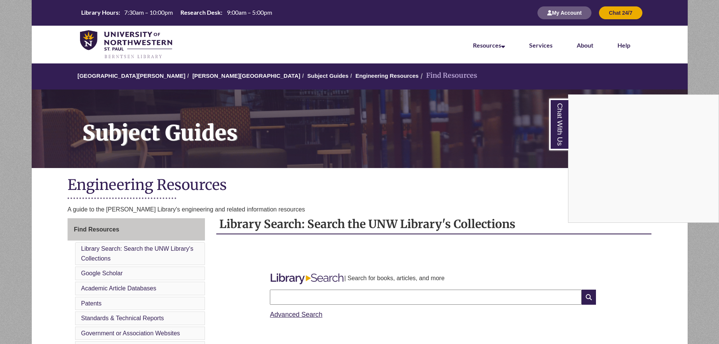
scroll to position [151, 0]
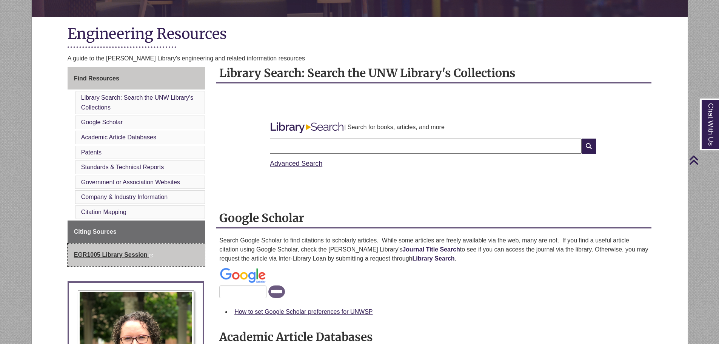
click at [103, 252] on span "EGR1005 Library Session" at bounding box center [111, 254] width 74 height 6
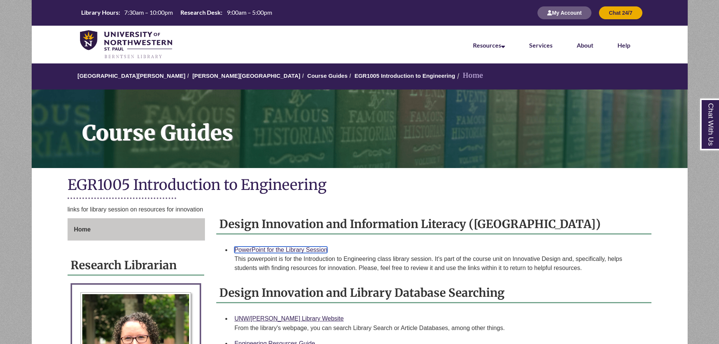
click at [295, 247] on link "PowerPoint for the Library Session" at bounding box center [280, 249] width 93 height 6
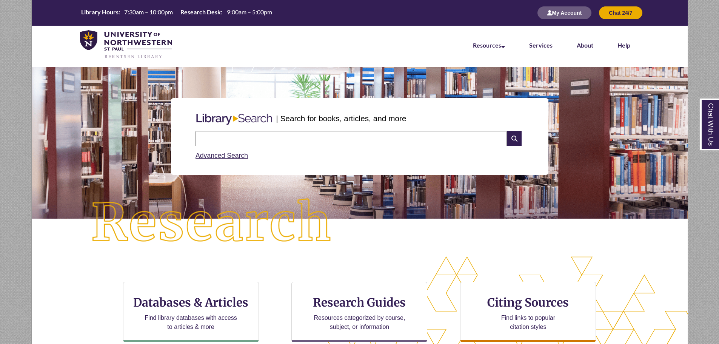
click at [438, 142] on input "text" at bounding box center [350, 138] width 311 height 15
type input "**********"
click at [507, 135] on icon at bounding box center [514, 138] width 14 height 15
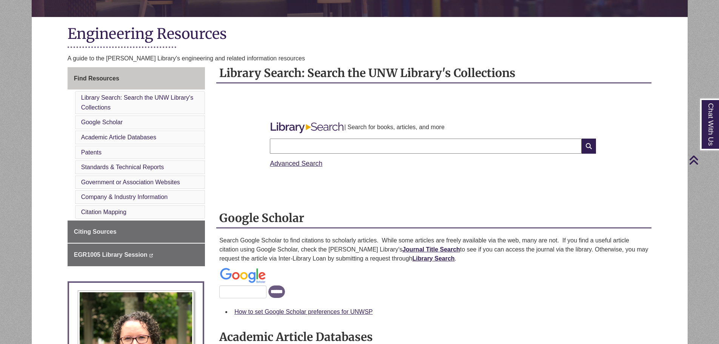
scroll to position [226, 0]
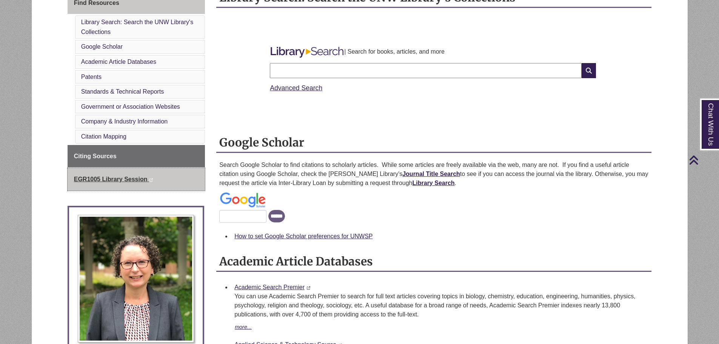
click at [110, 179] on span "EGR1005 Library Session" at bounding box center [111, 179] width 74 height 6
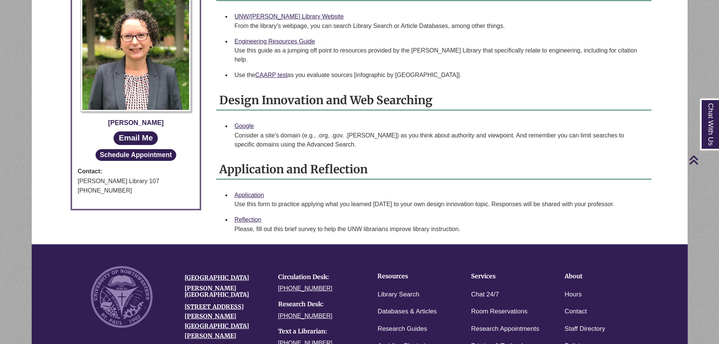
scroll to position [438, 0]
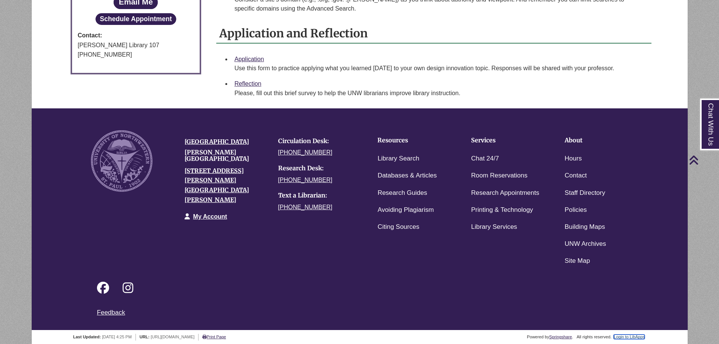
click at [630, 334] on link "Login to LibApps" at bounding box center [628, 336] width 31 height 5
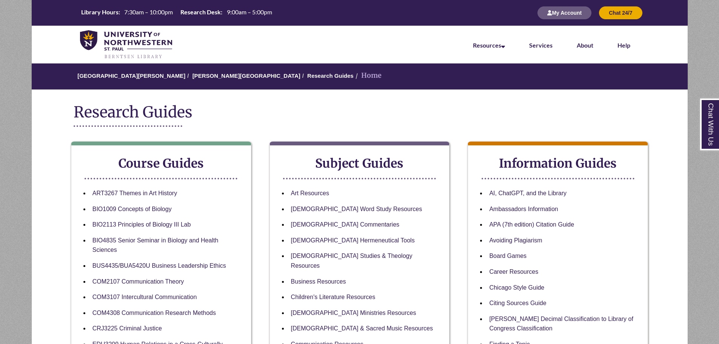
scroll to position [113, 0]
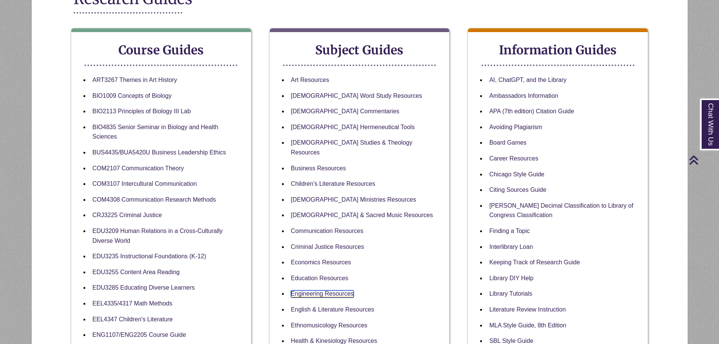
click at [318, 290] on link "Engineering Resources" at bounding box center [322, 293] width 63 height 7
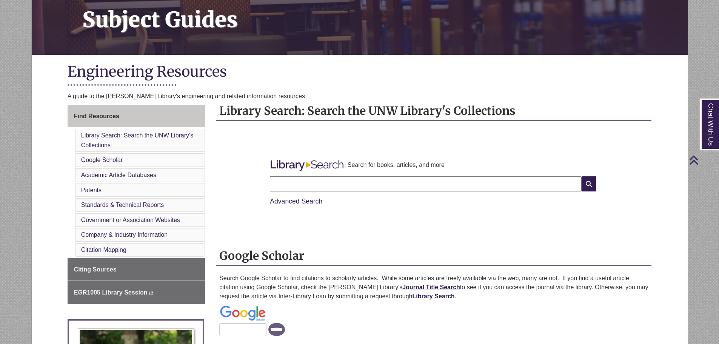
scroll to position [226, 0]
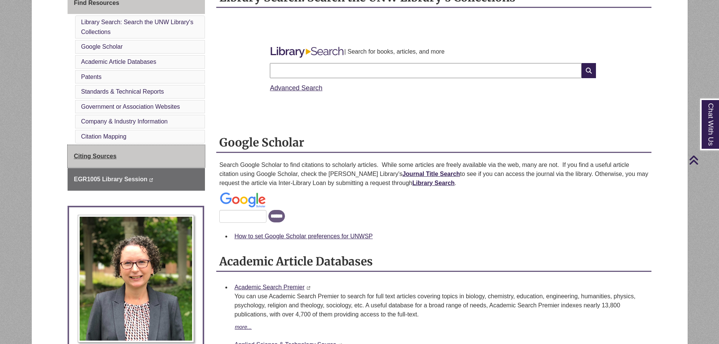
click at [117, 149] on link "Citing Sources" at bounding box center [136, 156] width 137 height 23
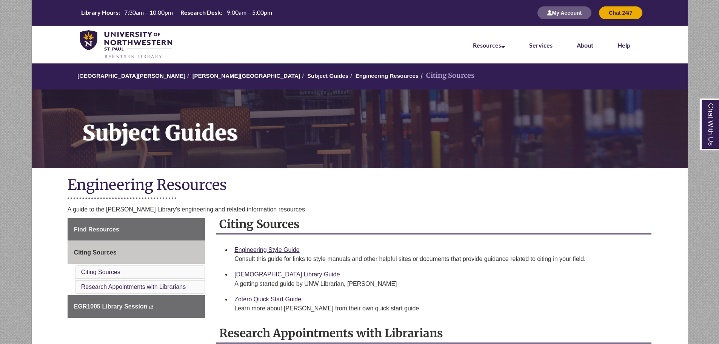
scroll to position [151, 0]
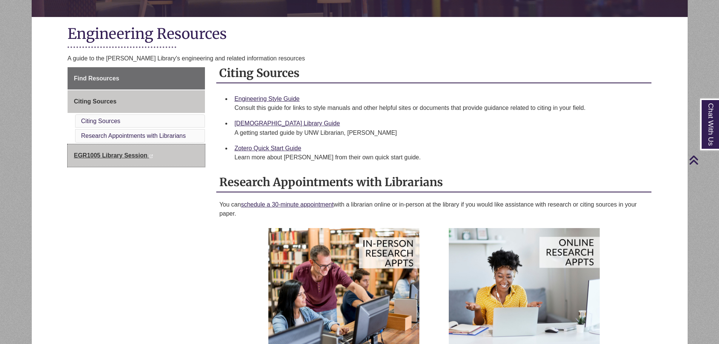
click at [119, 154] on span "EGR1005 Library Session" at bounding box center [111, 155] width 74 height 6
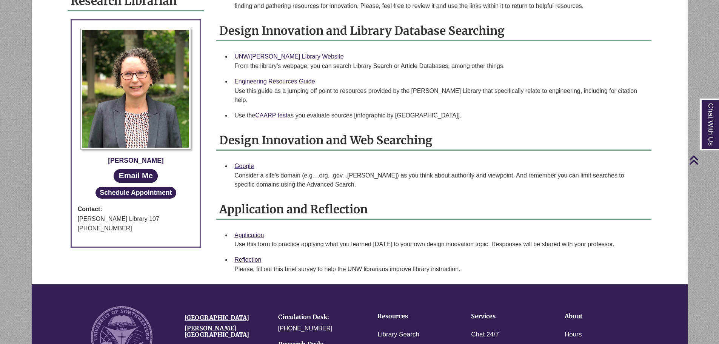
scroll to position [113, 0]
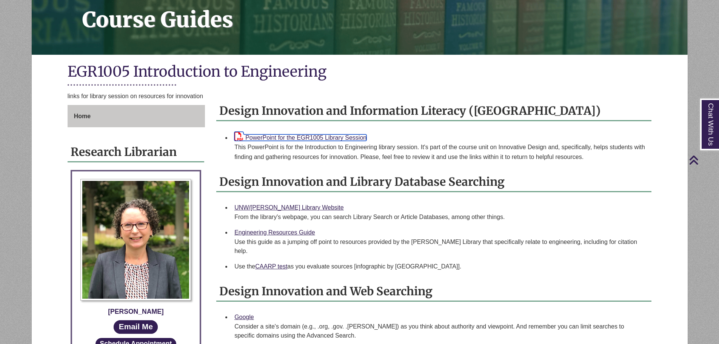
click at [330, 137] on link "PowerPoint for the EGR1005 Library Session" at bounding box center [300, 137] width 132 height 6
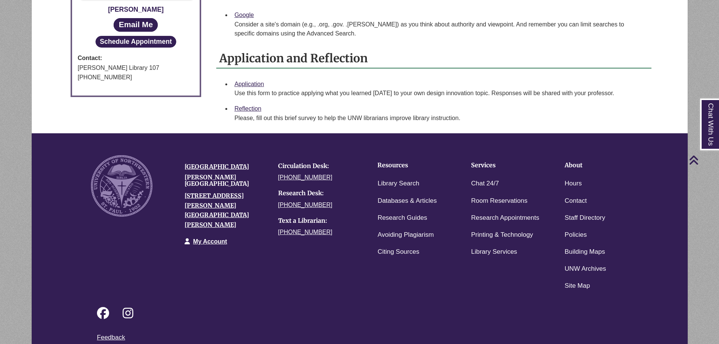
scroll to position [440, 0]
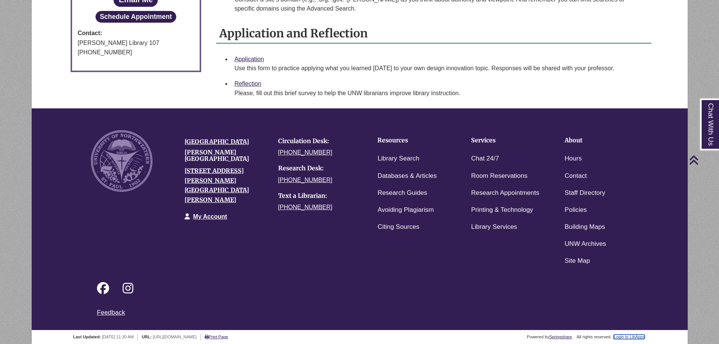
click at [637, 334] on link "Login to LibApps" at bounding box center [628, 336] width 31 height 5
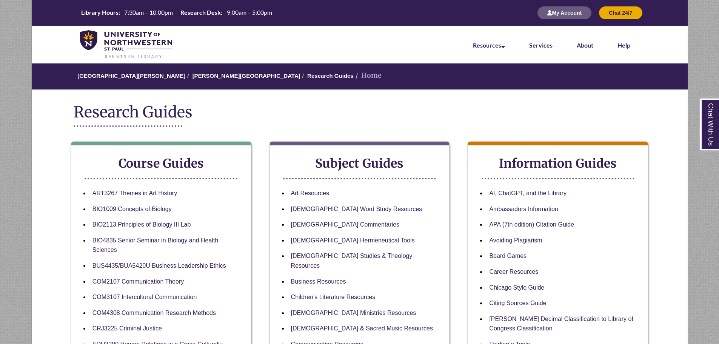
scroll to position [113, 0]
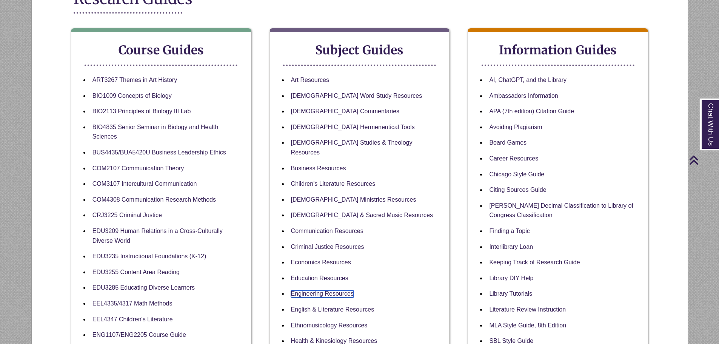
click at [339, 290] on link "Engineering Resources" at bounding box center [322, 293] width 63 height 7
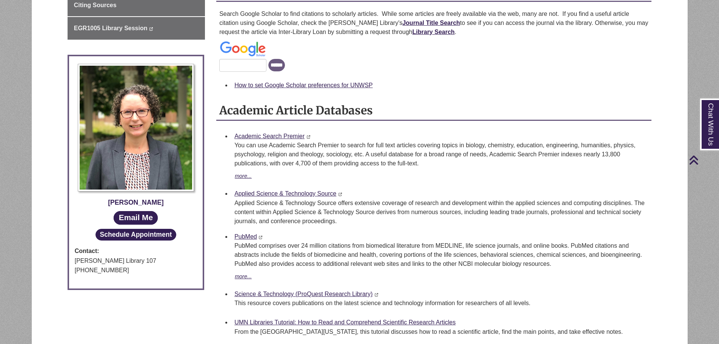
scroll to position [226, 0]
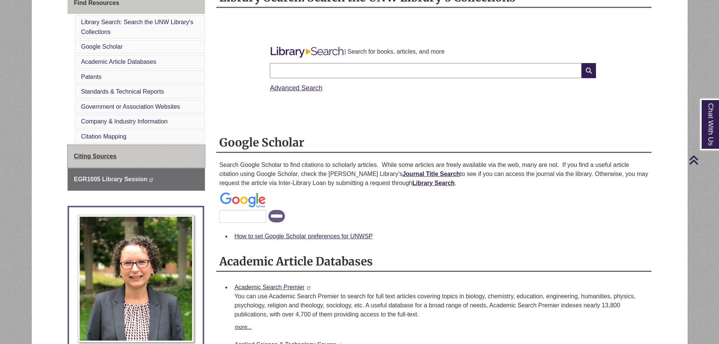
click at [109, 149] on link "Citing Sources" at bounding box center [136, 156] width 137 height 23
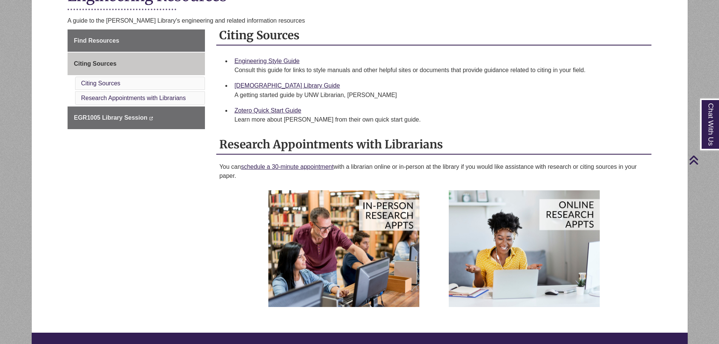
scroll to position [38, 0]
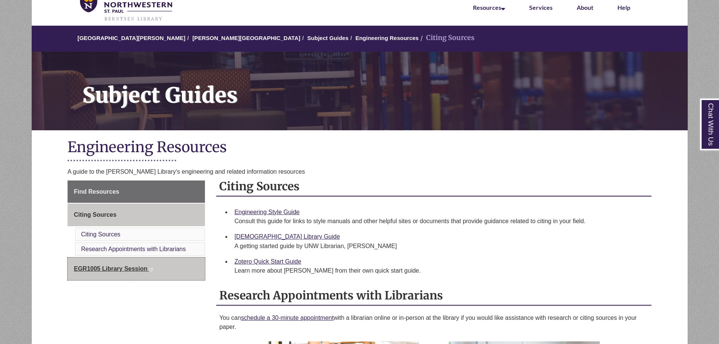
click at [121, 271] on span "EGR1005 Library Session" at bounding box center [111, 268] width 74 height 6
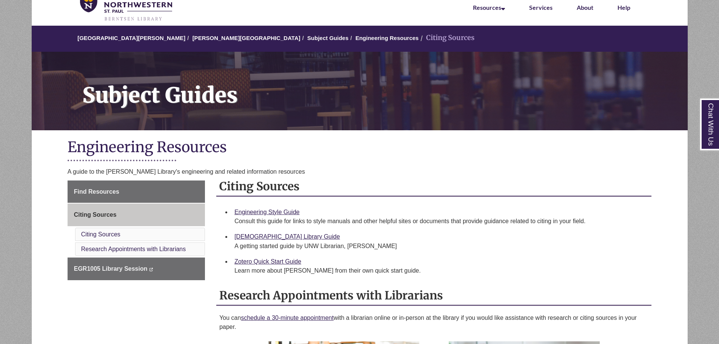
scroll to position [113, 0]
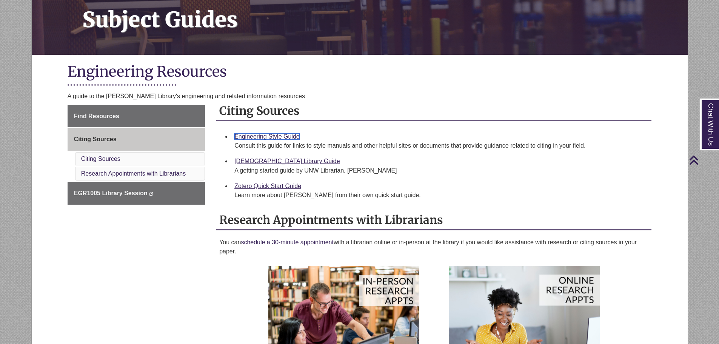
click at [292, 137] on link "Engineering Style Guide" at bounding box center [266, 136] width 65 height 6
click at [279, 158] on link "Zotero Library Guide" at bounding box center [286, 161] width 105 height 6
click at [258, 184] on link "Zotero Quick Start Guide" at bounding box center [267, 186] width 67 height 6
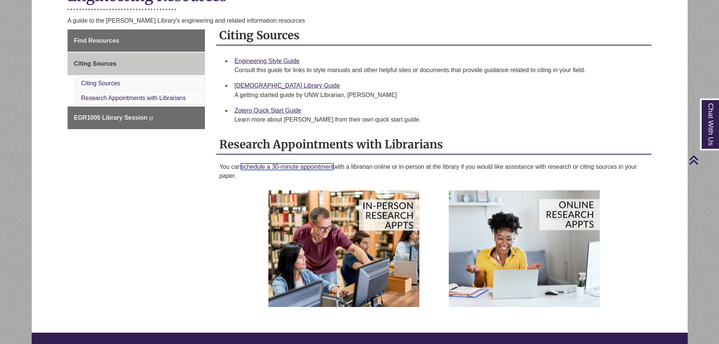
click at [266, 166] on link "schedule a 30-minute appointment" at bounding box center [287, 166] width 93 height 6
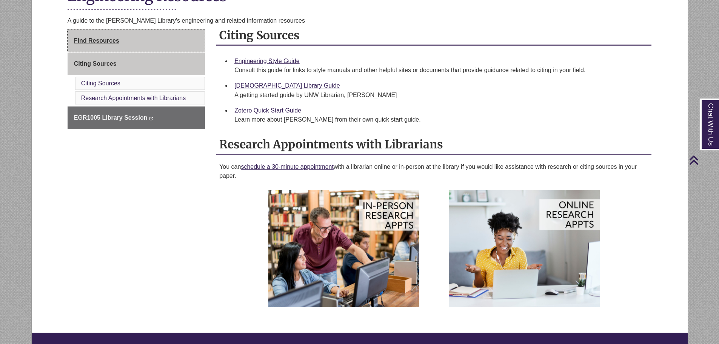
click at [122, 41] on link "Find Resources" at bounding box center [136, 40] width 137 height 23
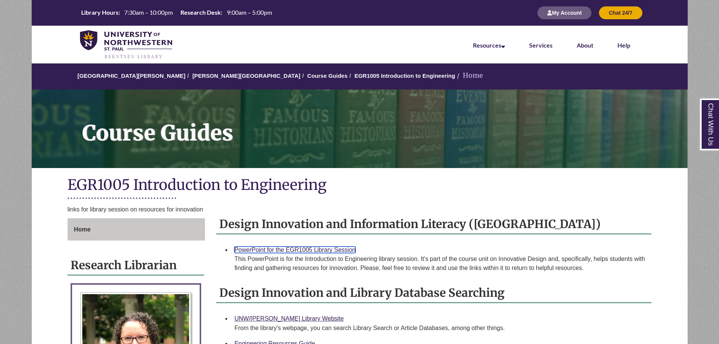
click at [342, 248] on link "PowerPoint for the EGR1005 Library Session" at bounding box center [294, 249] width 121 height 6
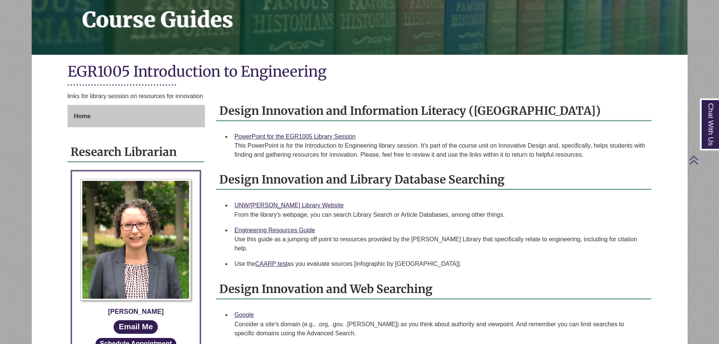
scroll to position [189, 0]
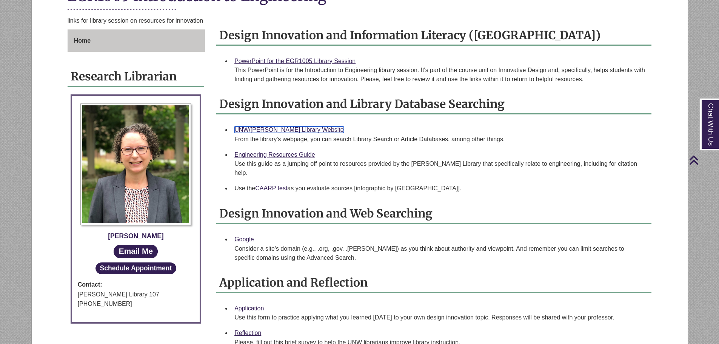
click at [312, 127] on link "UNW/Berntsen Library Website" at bounding box center [288, 129] width 109 height 6
click at [278, 154] on link "Engineering Resources Guide" at bounding box center [274, 154] width 80 height 6
click at [267, 185] on link "CAARP test" at bounding box center [271, 188] width 32 height 6
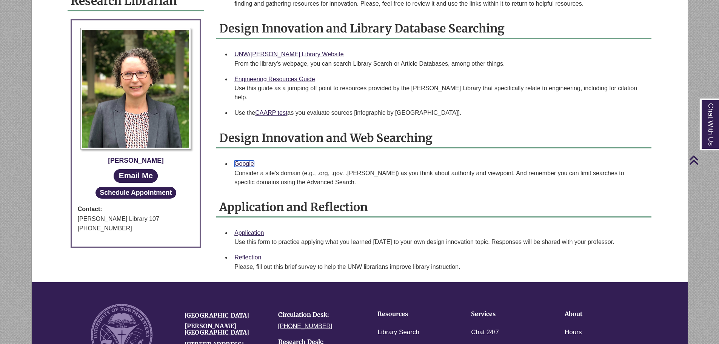
click at [245, 160] on link "Google" at bounding box center [244, 163] width 20 height 6
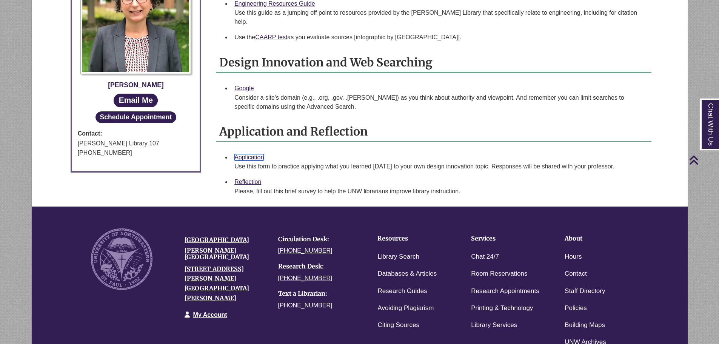
click at [242, 154] on link "Application" at bounding box center [248, 157] width 29 height 6
click at [250, 178] on link "Reflection" at bounding box center [247, 181] width 27 height 6
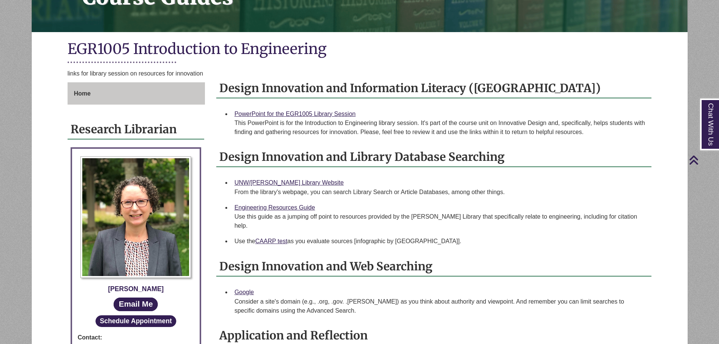
scroll to position [0, 0]
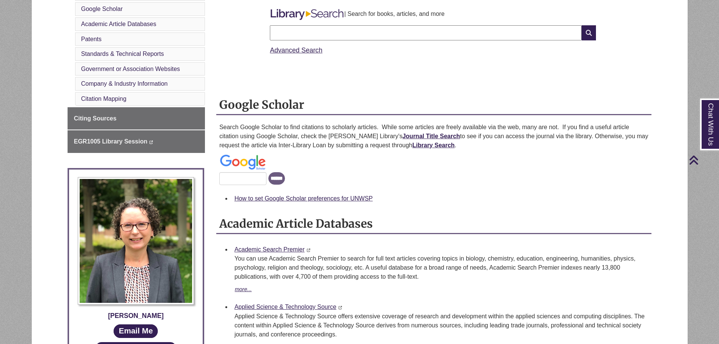
scroll to position [377, 0]
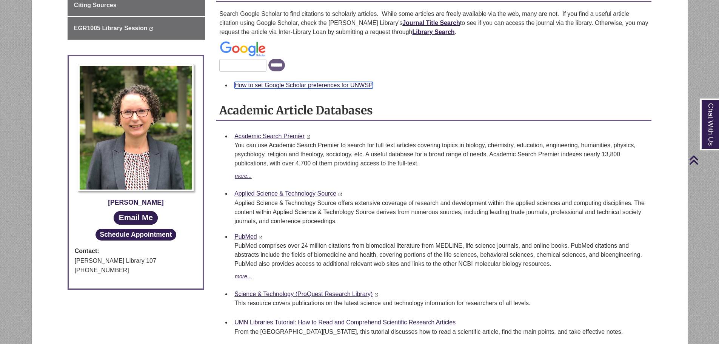
click at [339, 86] on link "How to set Google Scholar preferences for UNWSP" at bounding box center [303, 85] width 138 height 6
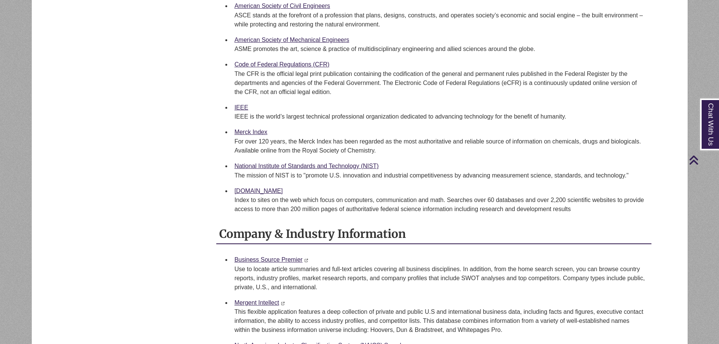
scroll to position [1245, 0]
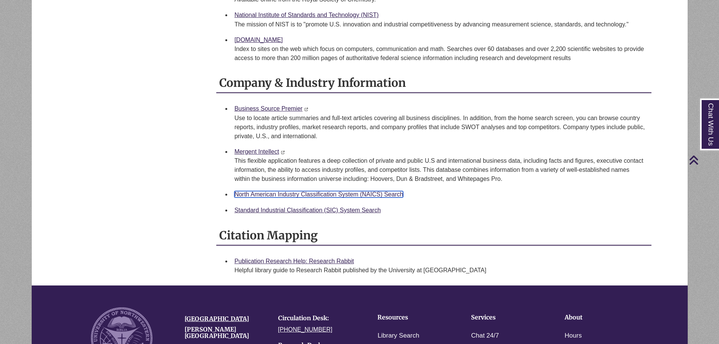
click at [327, 192] on link "North American Industry Classification System (NAICS) Search" at bounding box center [318, 194] width 169 height 6
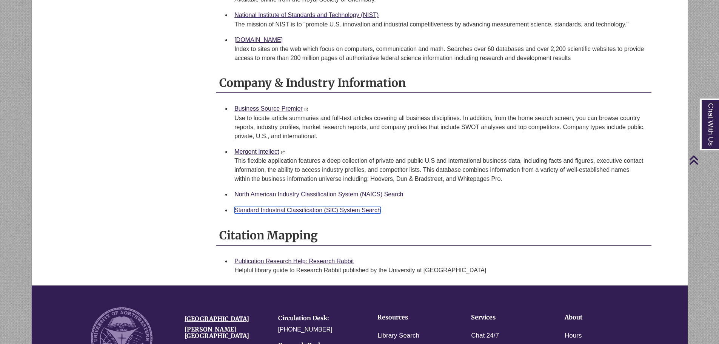
click at [250, 209] on link "Standard Industrial Classification (SIC) System Search" at bounding box center [307, 210] width 146 height 6
click at [266, 149] on link "Mergent Intellect" at bounding box center [256, 151] width 45 height 6
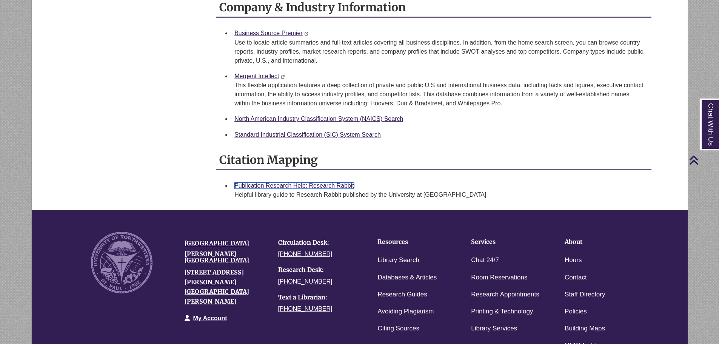
click at [317, 184] on link "Publication Research Help: Research Rabbit" at bounding box center [294, 185] width 120 height 6
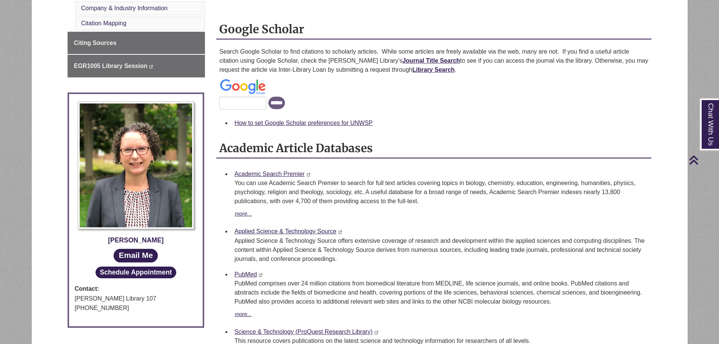
scroll to position [226, 0]
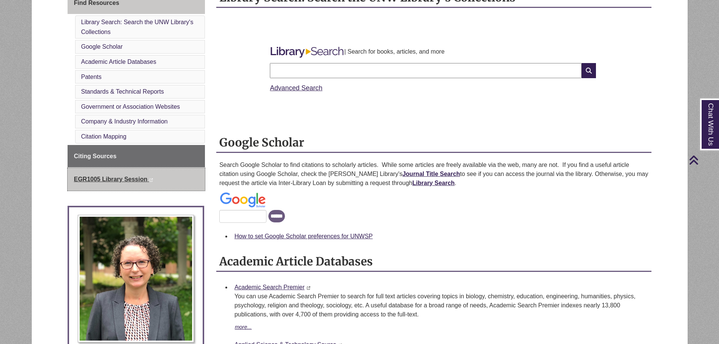
click at [137, 181] on span "EGR1005 Library Session" at bounding box center [111, 179] width 74 height 6
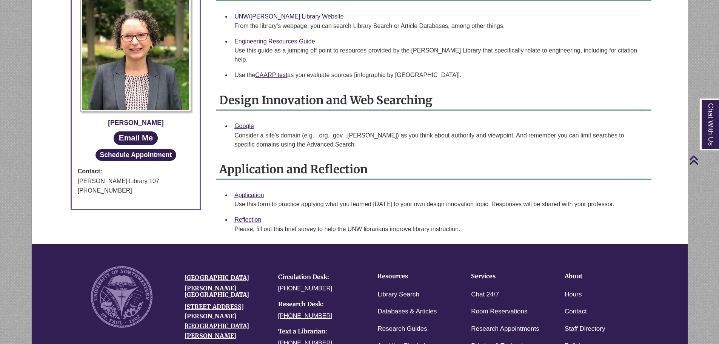
scroll to position [438, 0]
